Goal: Browse casually

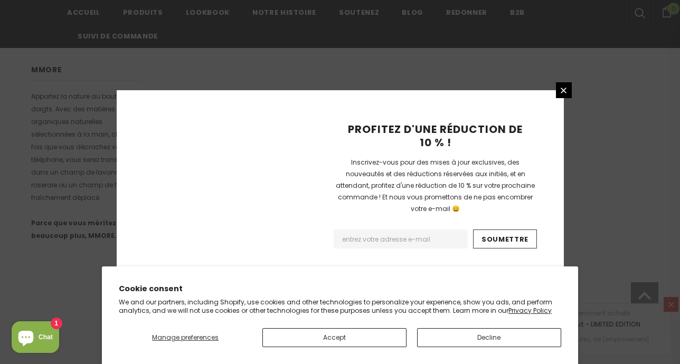
scroll to position [765, 0]
